Goal: Check status: Check status

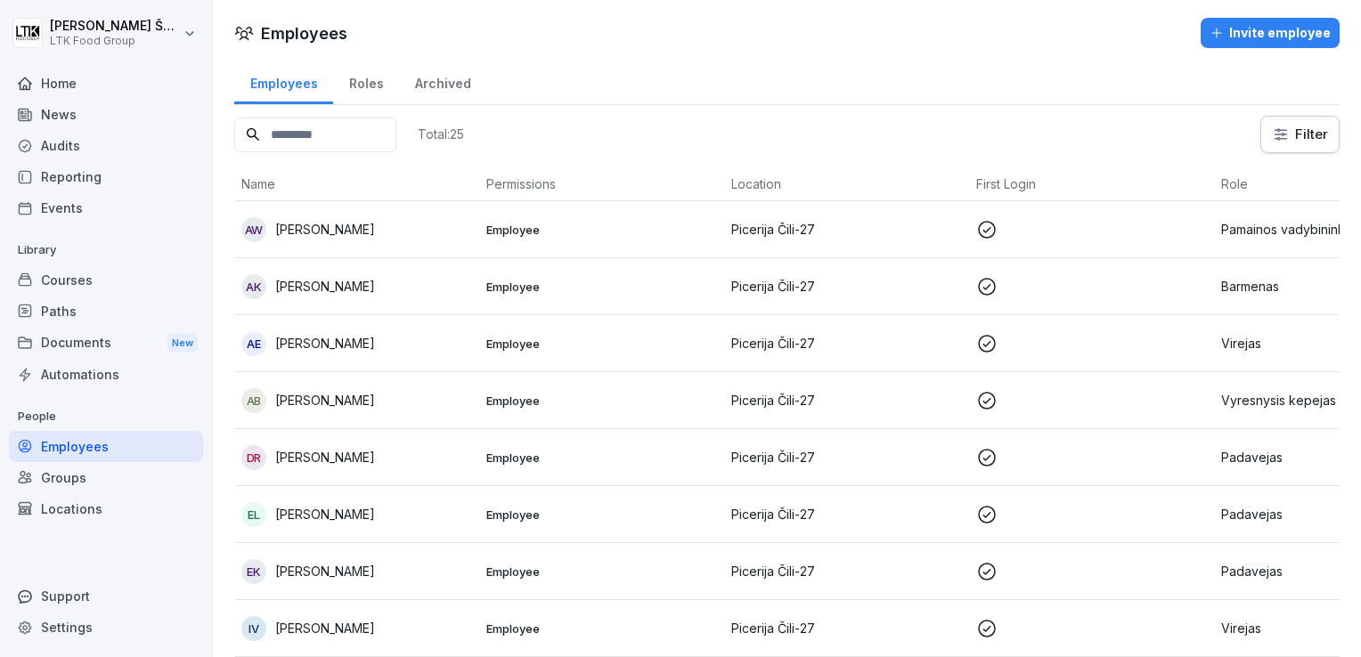
click at [82, 77] on div "Home" at bounding box center [106, 83] width 194 height 31
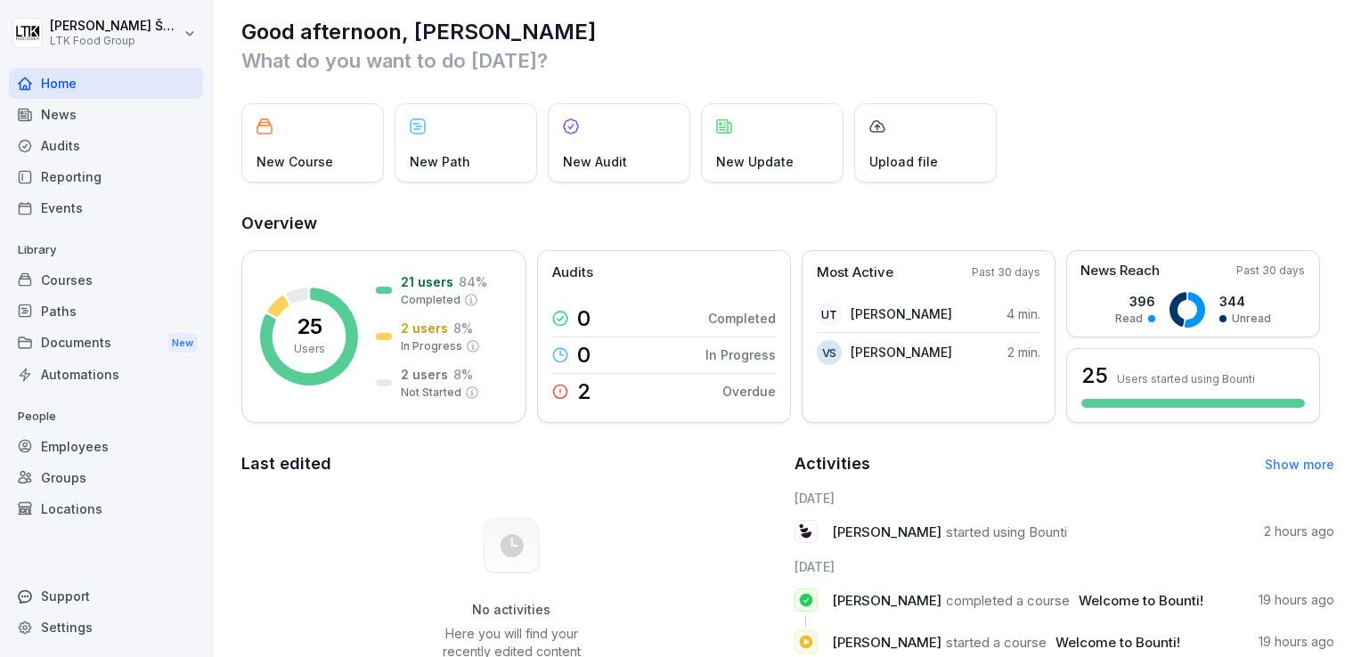
scroll to position [12, 0]
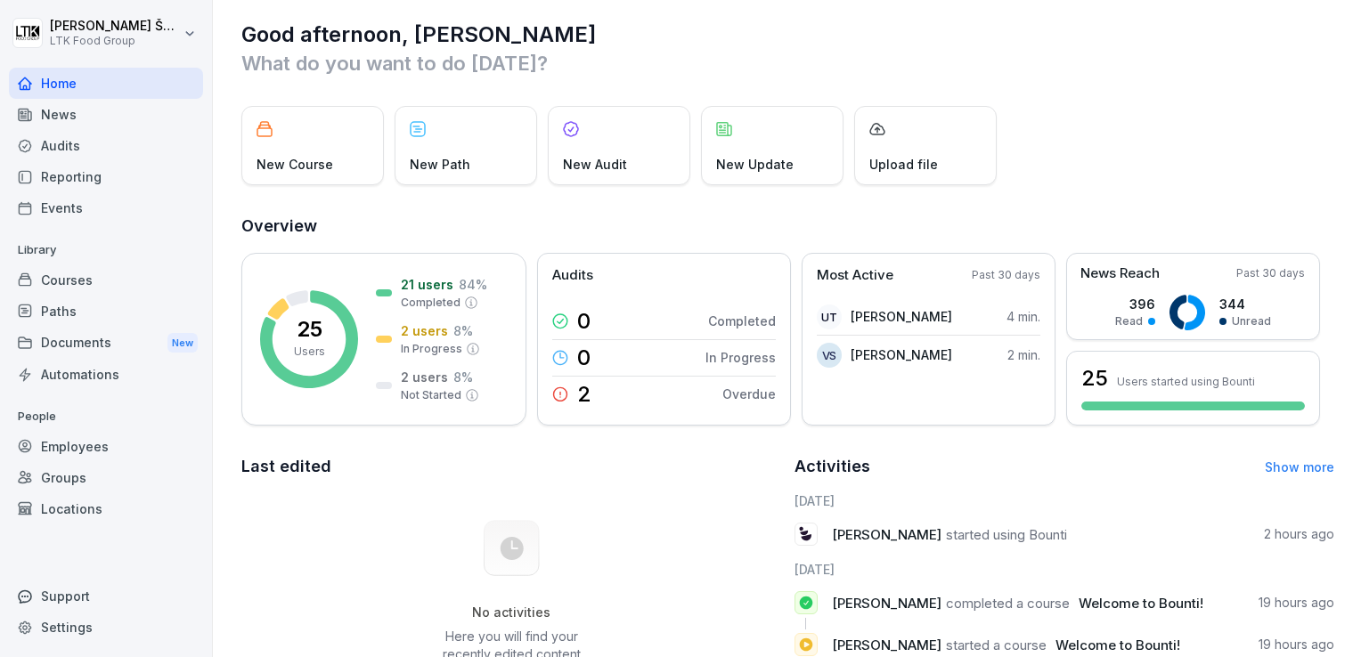
click at [96, 447] on div "Employees" at bounding box center [106, 446] width 194 height 31
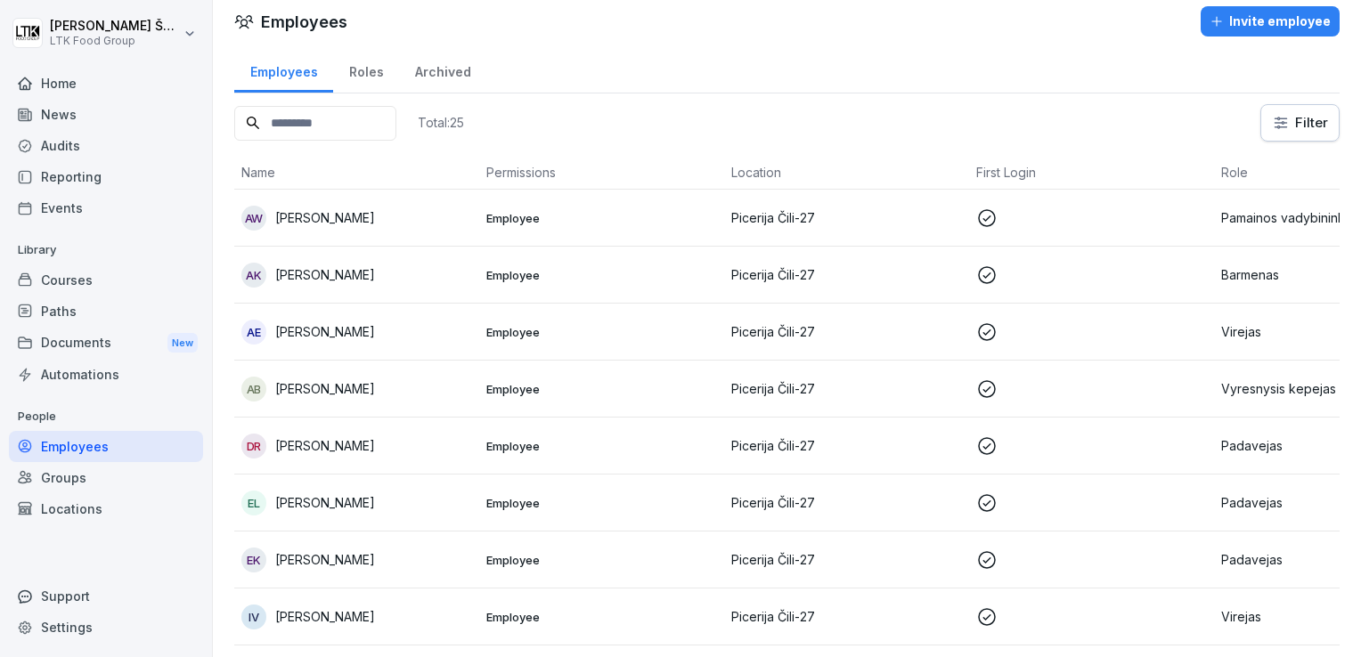
click at [314, 338] on p "[PERSON_NAME]" at bounding box center [325, 331] width 100 height 19
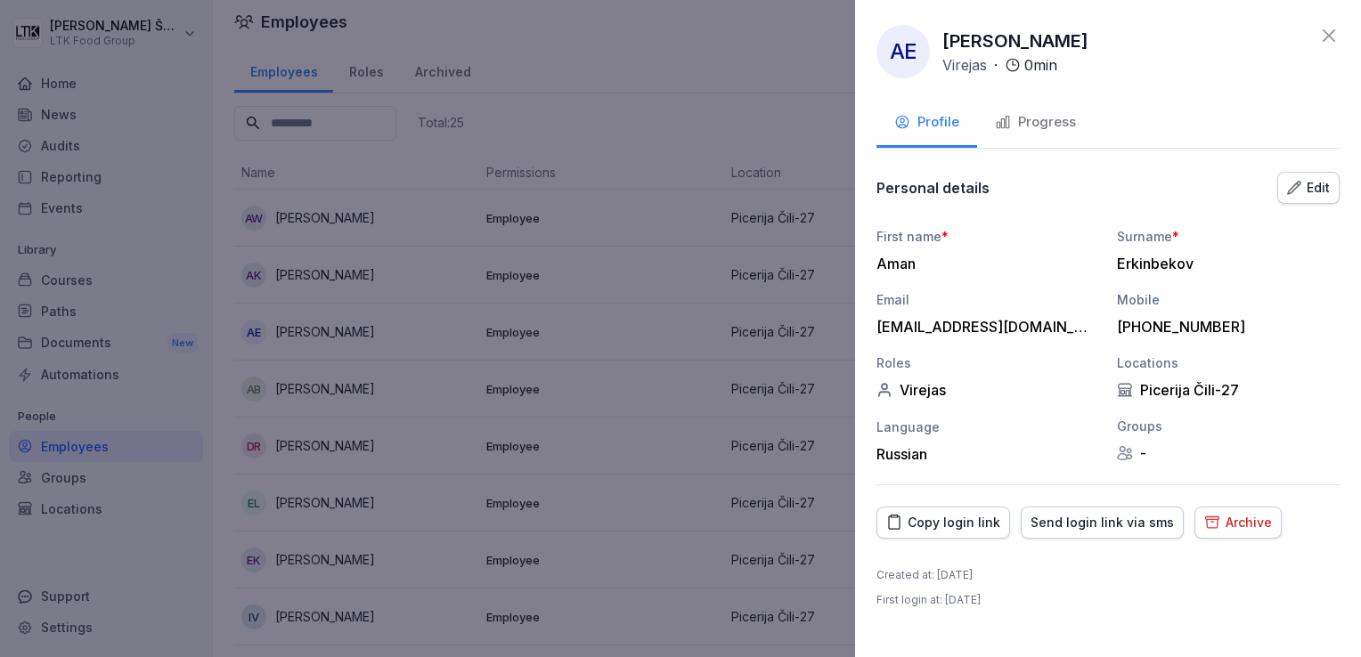
click at [1040, 123] on div "Progress" at bounding box center [1035, 122] width 81 height 20
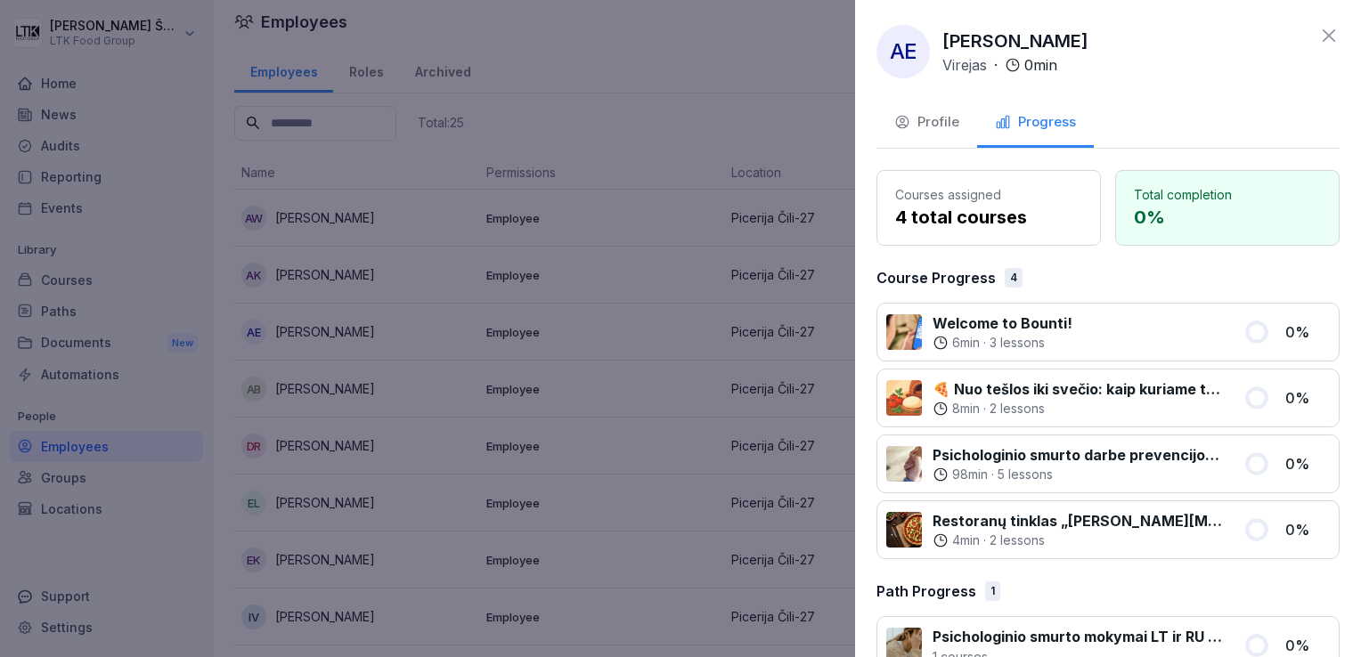
click at [1323, 34] on icon at bounding box center [1329, 35] width 12 height 12
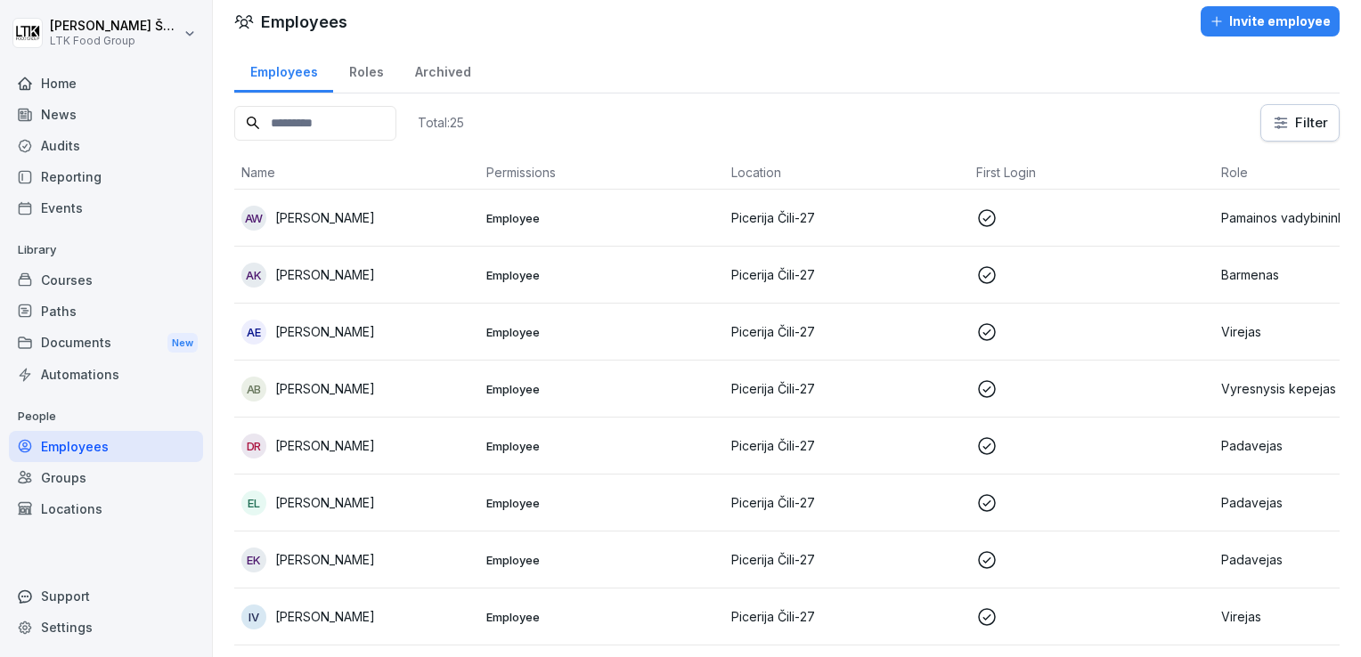
click at [105, 91] on div "Home" at bounding box center [106, 83] width 194 height 31
